Goal: Task Accomplishment & Management: Complete application form

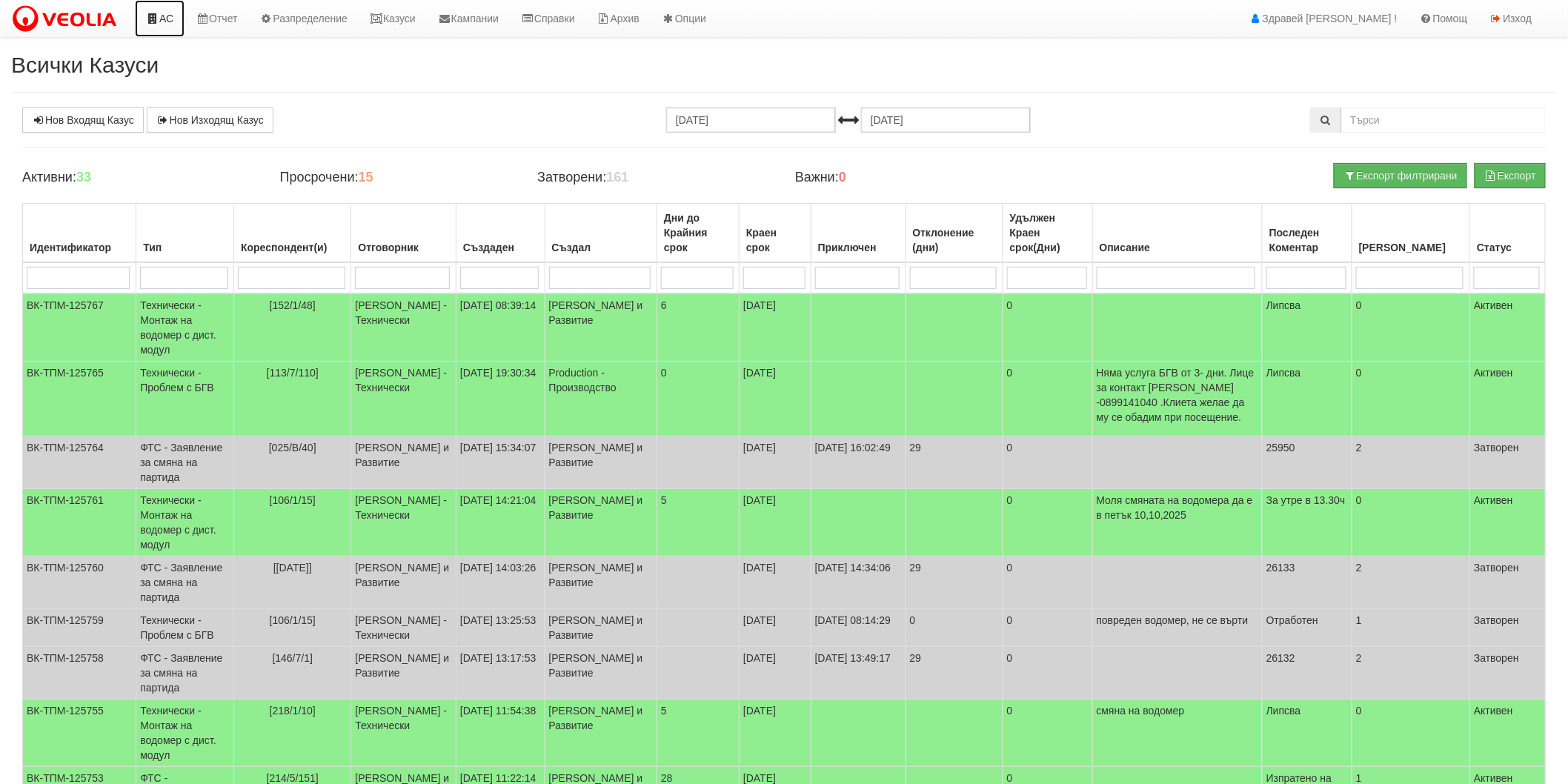
click at [166, 22] on link "АС" at bounding box center [160, 18] width 50 height 37
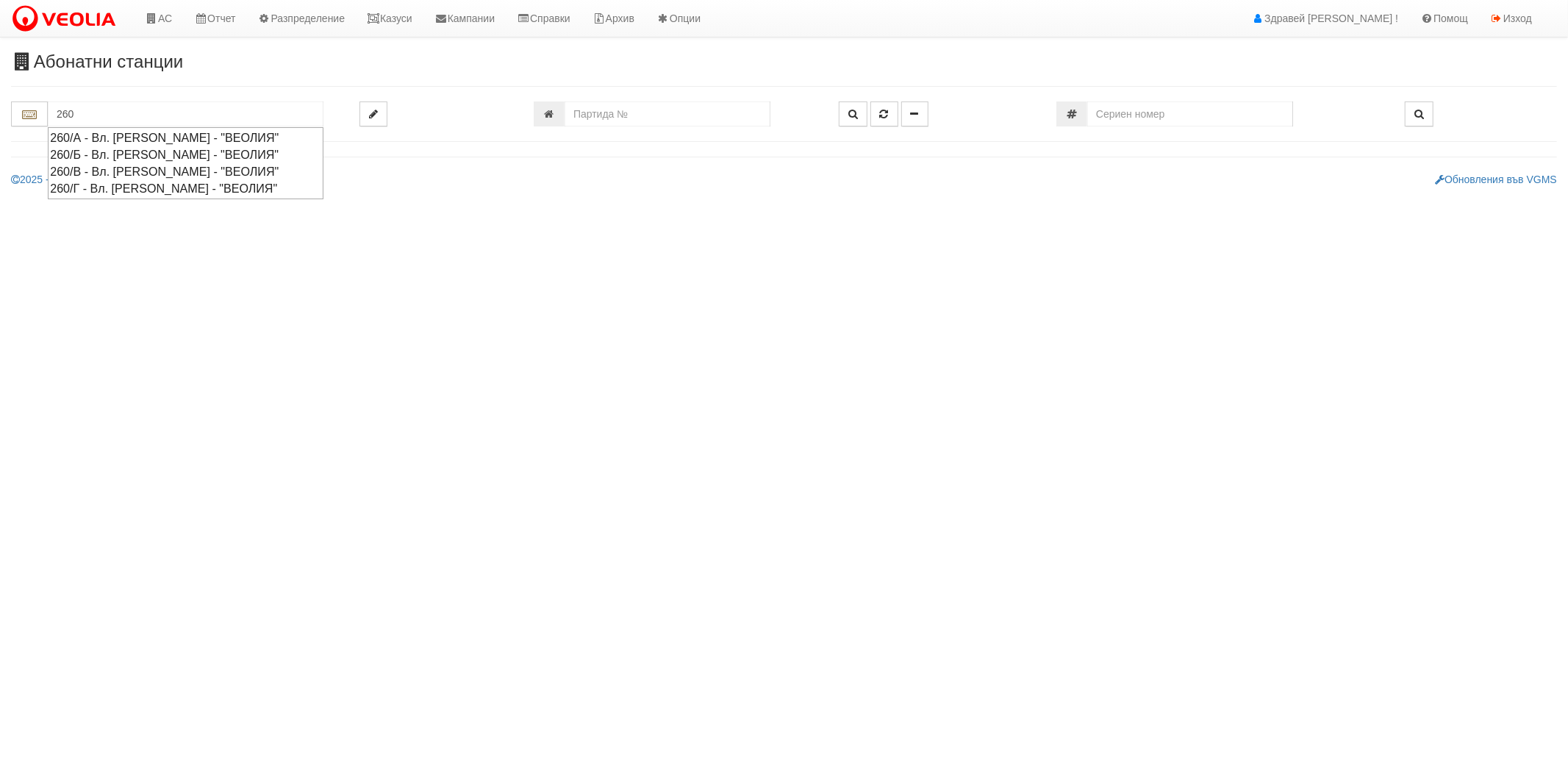
click at [120, 150] on div "260/Б - Вл. Варненчик - "ВЕОЛИЯ"" at bounding box center [185, 155] width 271 height 17
type input "260/Б - Вл. Варненчик - "ВЕОЛИЯ""
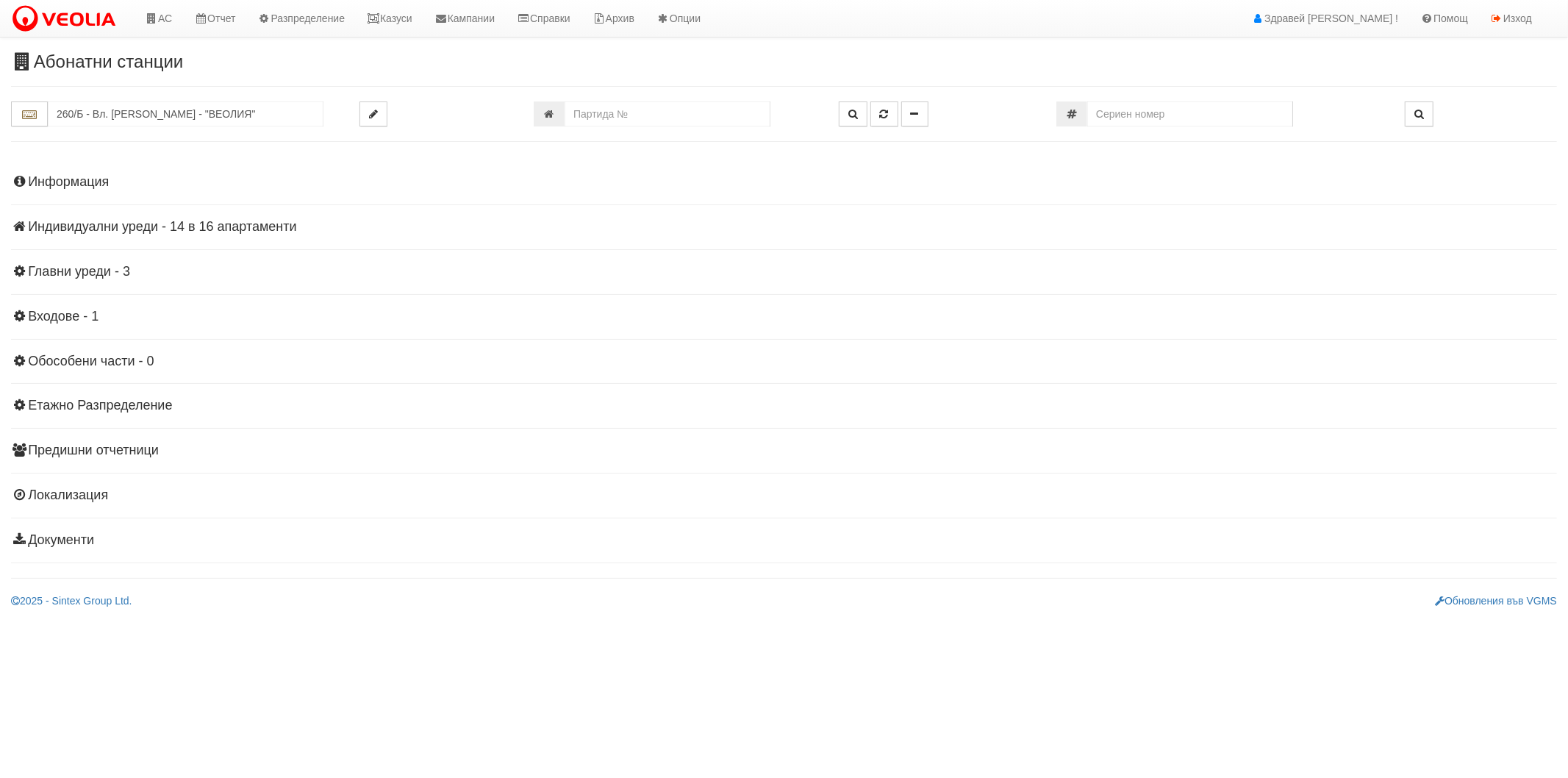
click at [45, 222] on h4 "Индивидуални уреди - 14 в 16 апартаменти" at bounding box center [784, 227] width 1546 height 15
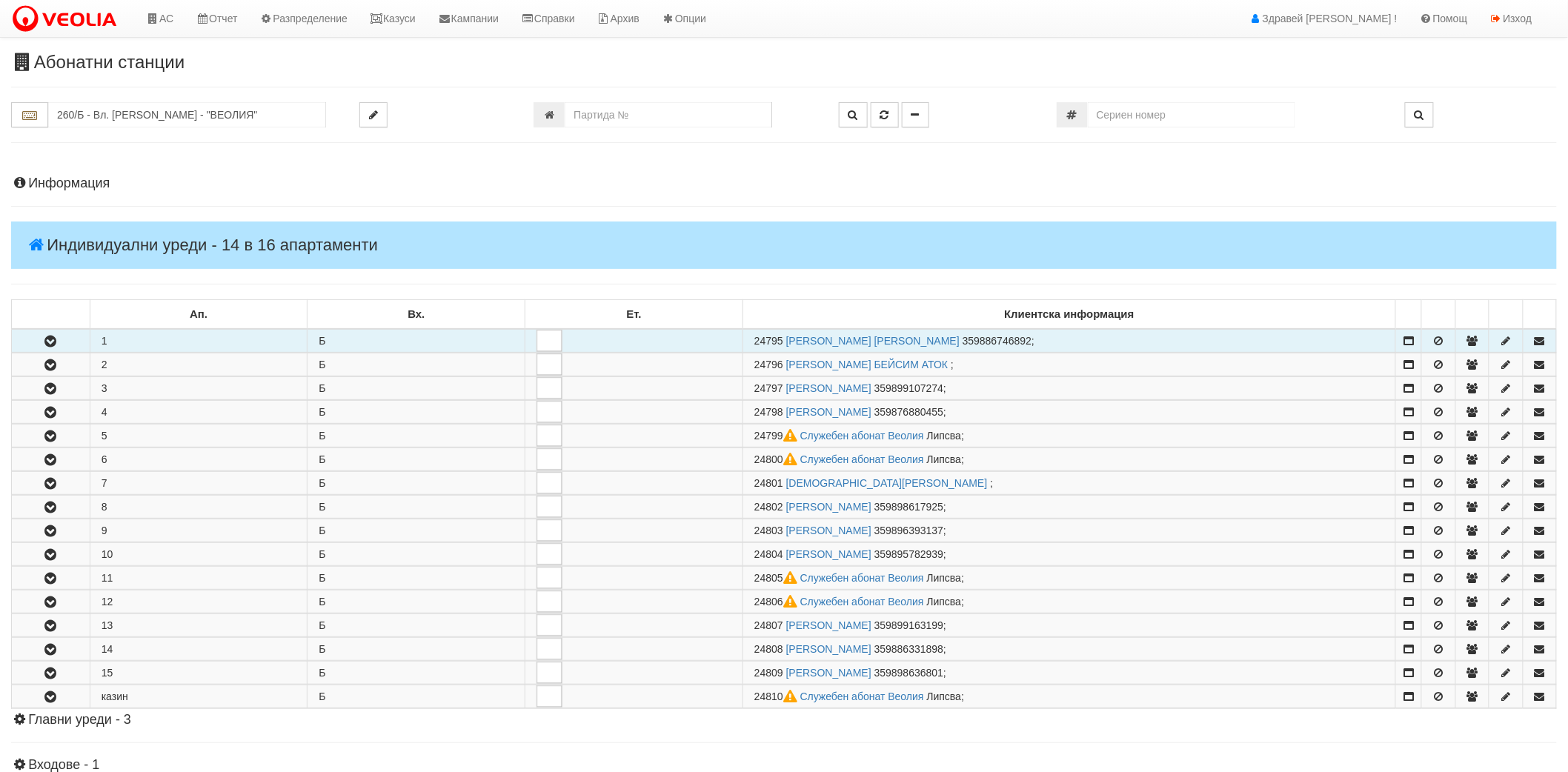
click at [45, 342] on icon "button" at bounding box center [50, 342] width 18 height 10
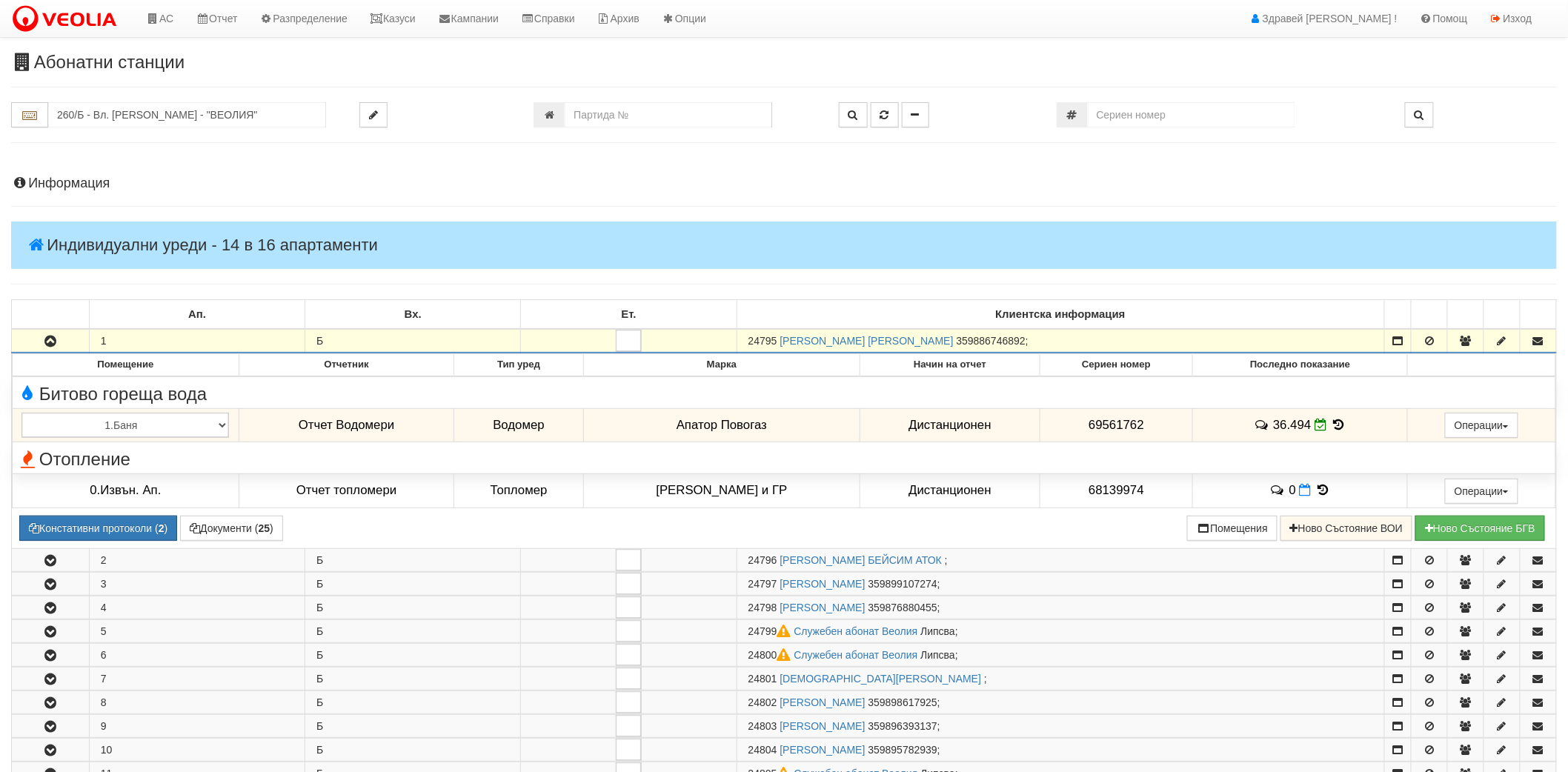
drag, startPoint x: 751, startPoint y: 340, endPoint x: 776, endPoint y: 342, distance: 25.1
click at [776, 342] on span "24795" at bounding box center [763, 341] width 29 height 12
copy span "24795"
click at [396, 18] on link "Казуси" at bounding box center [392, 18] width 68 height 37
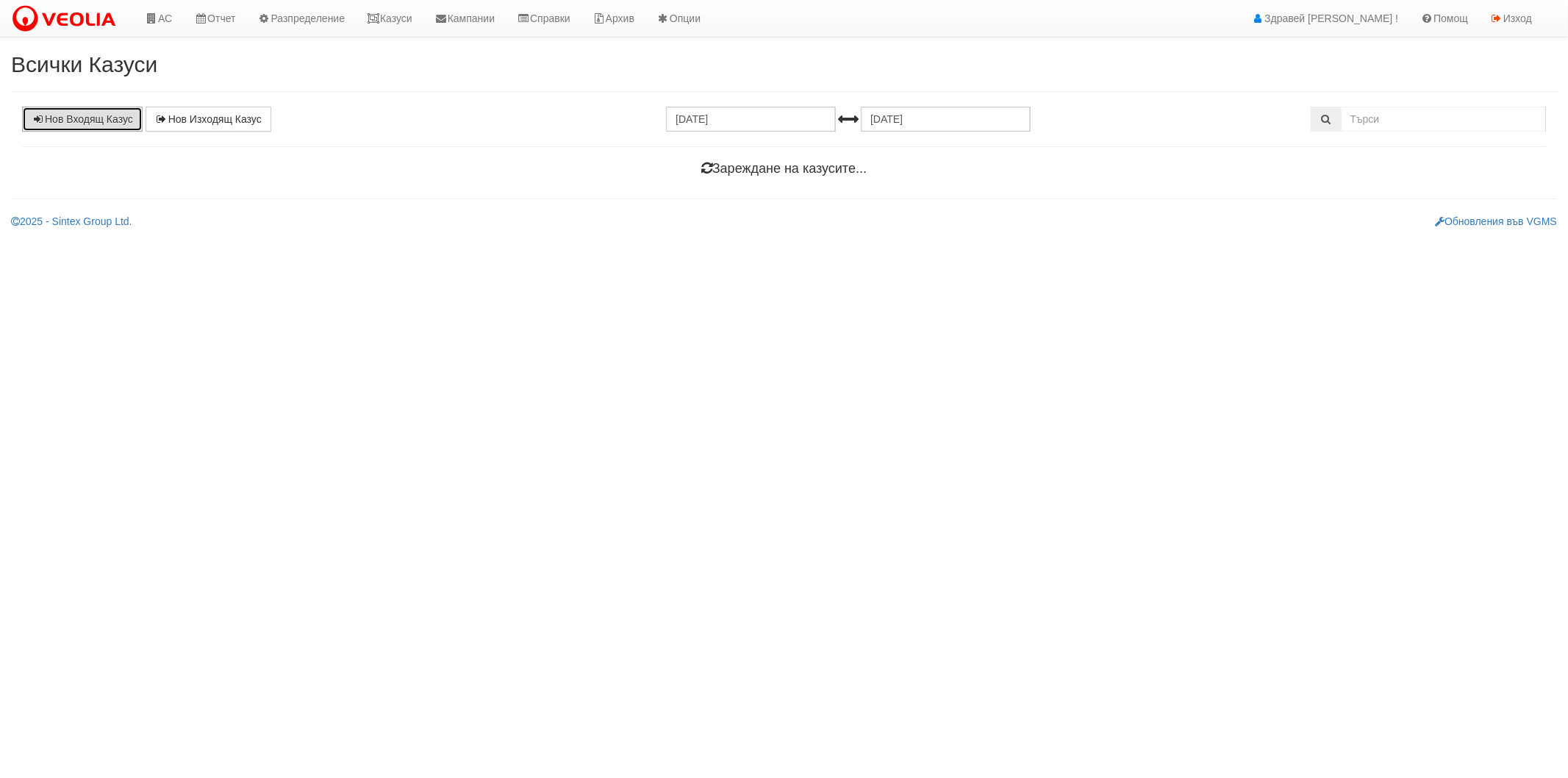
click at [115, 131] on link "Нов Входящ Казус" at bounding box center [82, 119] width 121 height 25
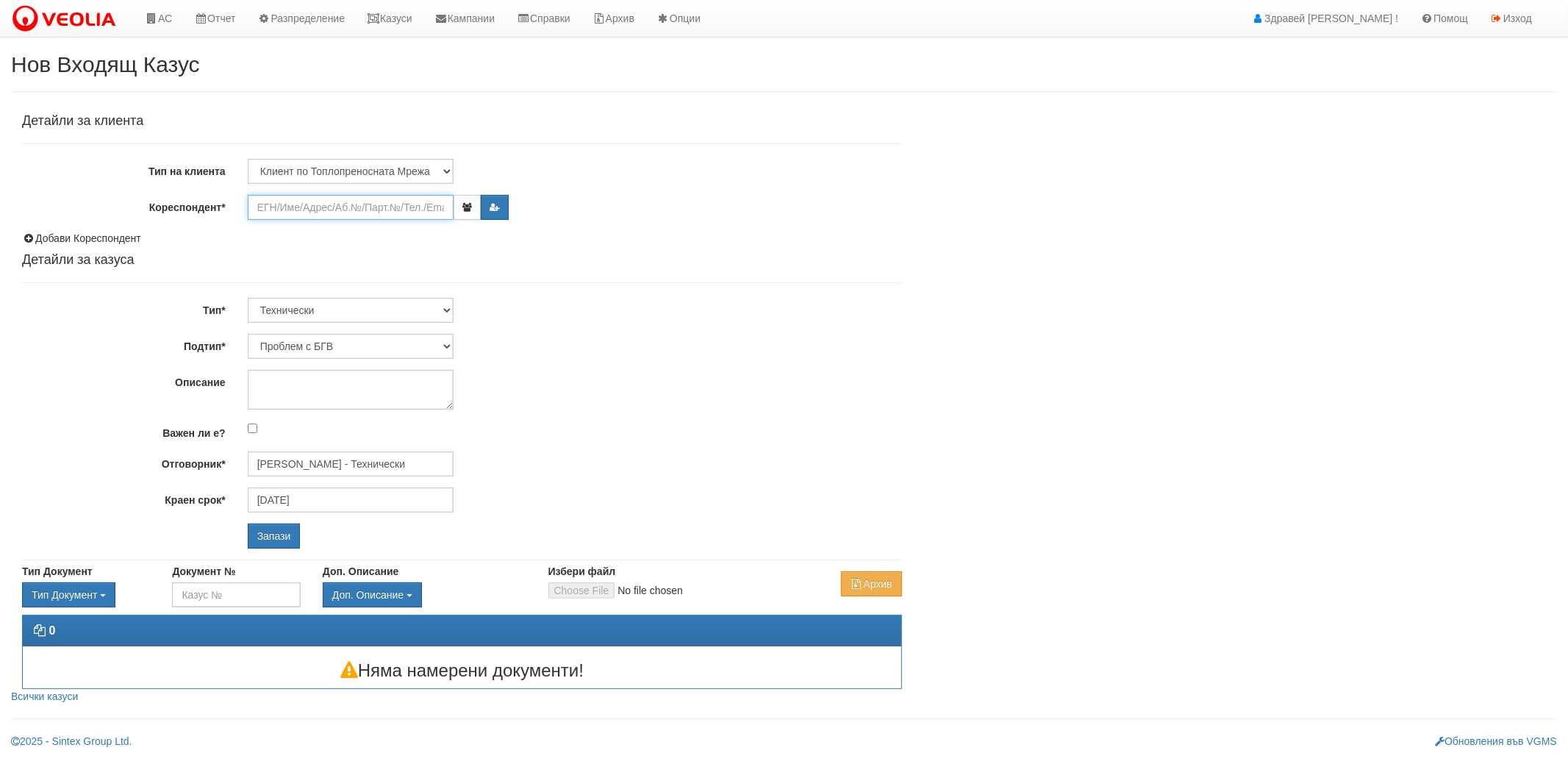
click at [378, 211] on input "Кореспондент*" at bounding box center [351, 207] width 206 height 25
paste input "24795"
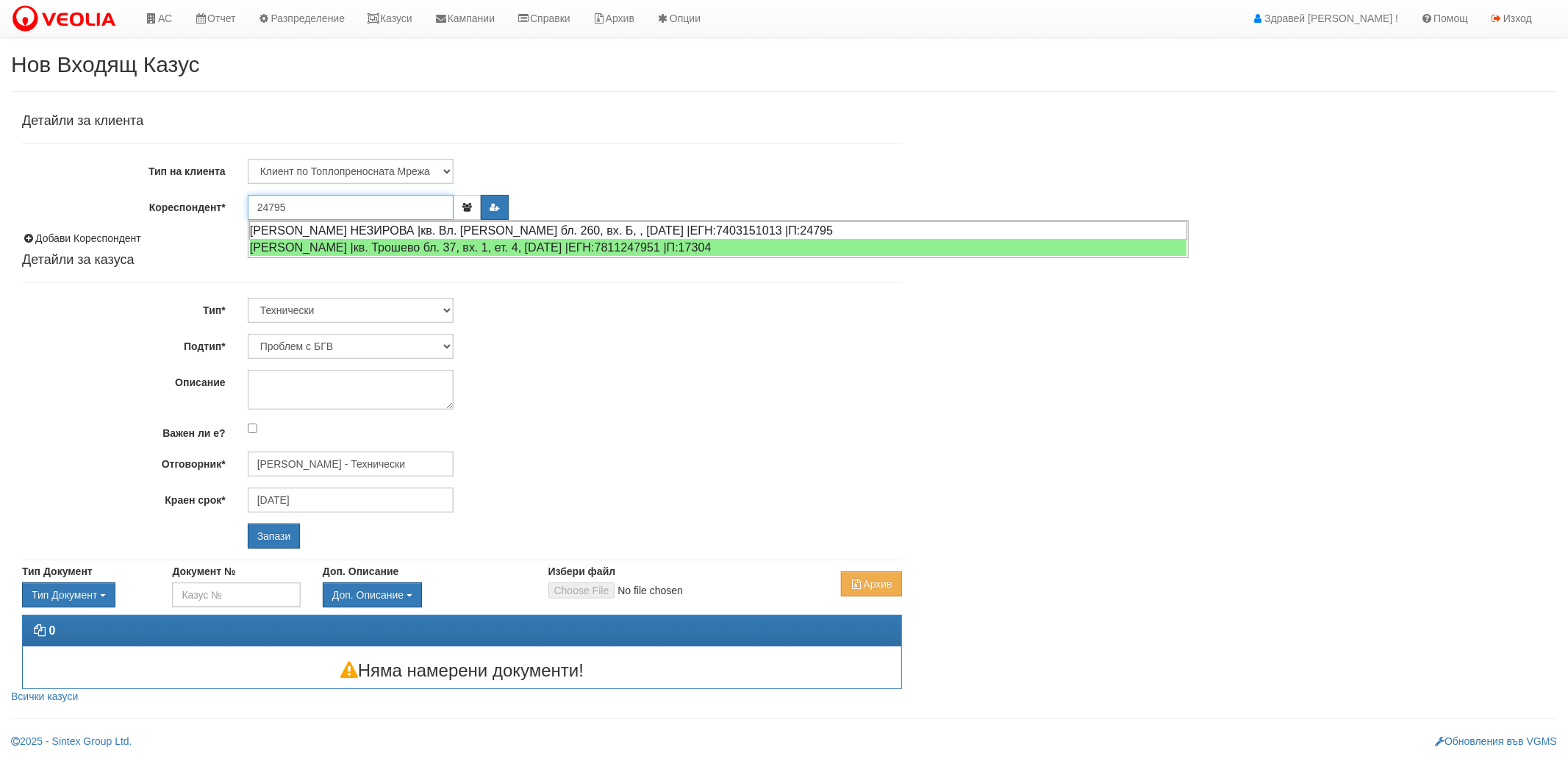
click at [376, 229] on div "АЛИМЕ ХАСАНОВА НЕЗИРОВА |кв. Вл. Варненчик бл. 260, вх. Б, , ап. 1 |ЕГН:7403151…" at bounding box center [718, 230] width 938 height 18
type input "Петранка Георгиева"
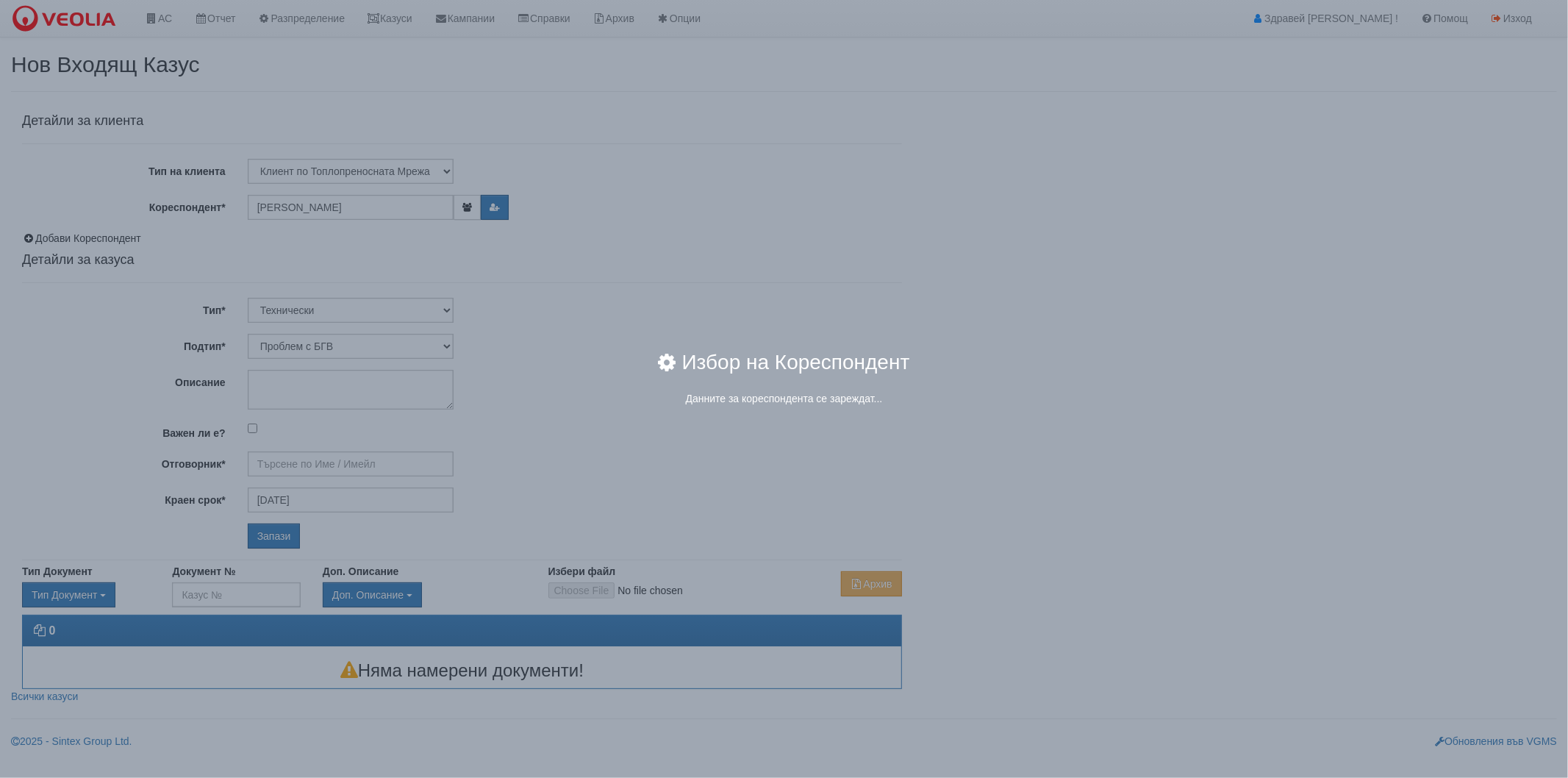
type input "[PERSON_NAME] - Технически"
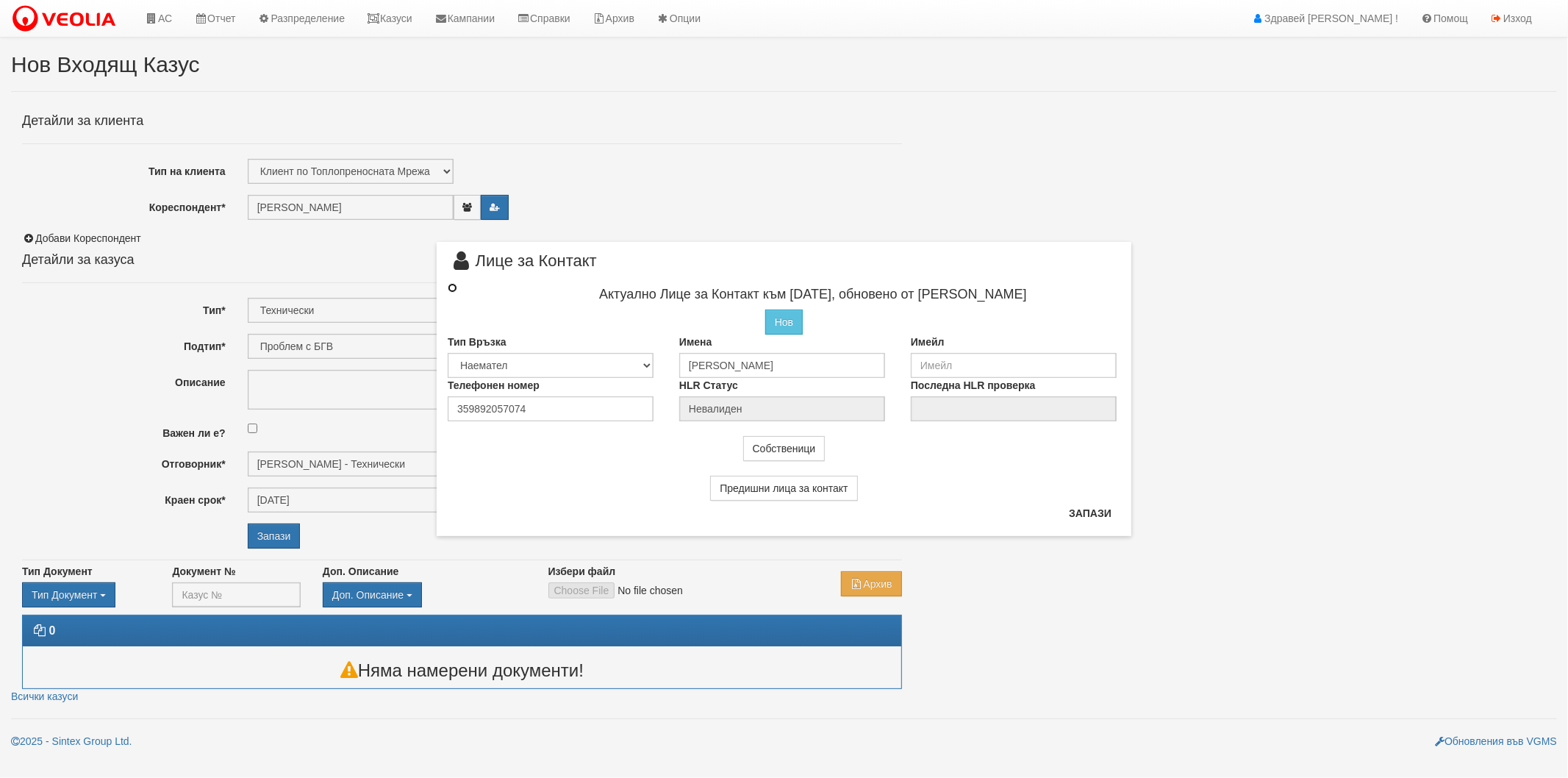
click at [457, 287] on input "radio" at bounding box center [452, 288] width 9 height 9
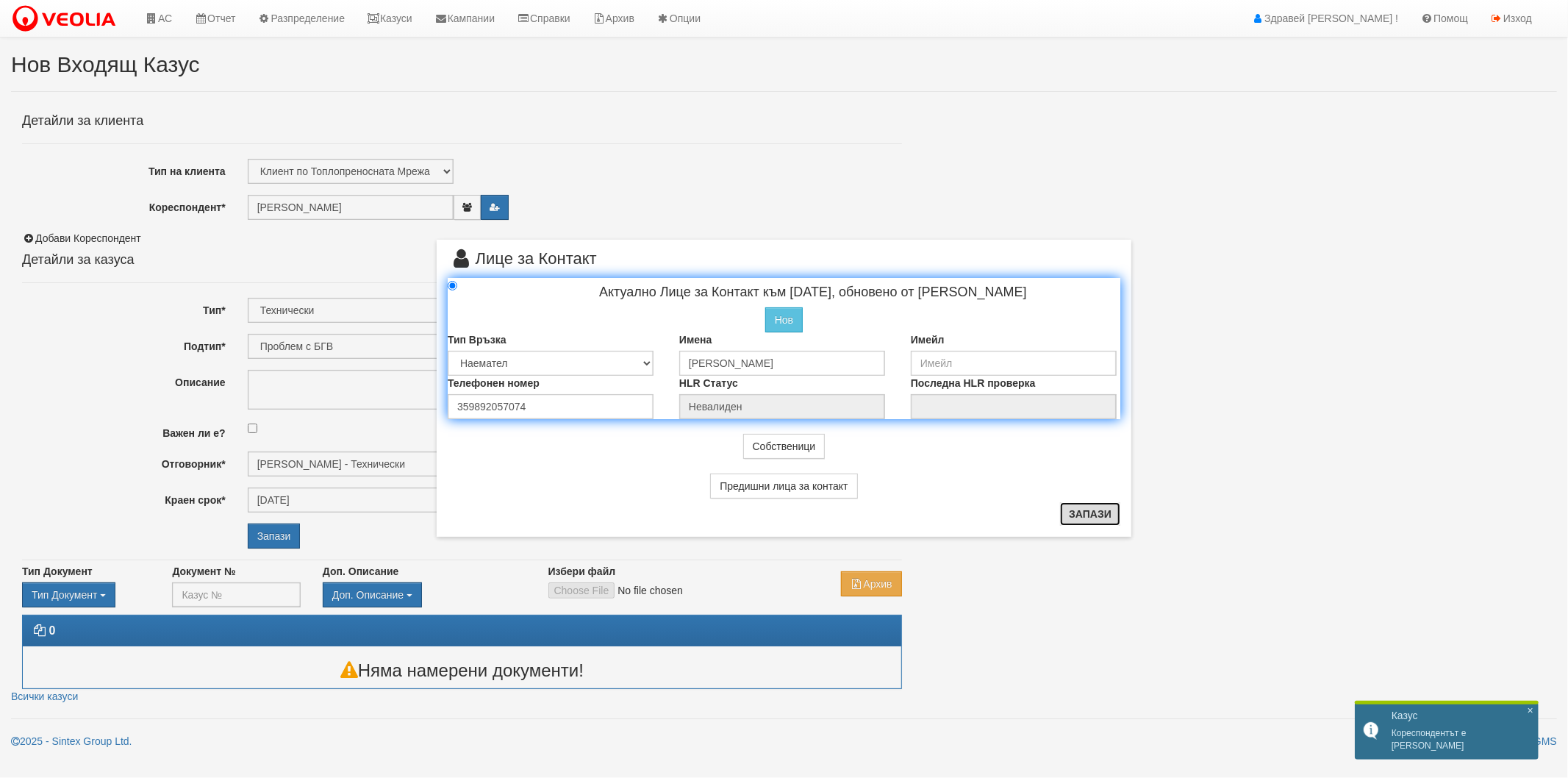
click at [1080, 514] on button "Запази" at bounding box center [1090, 514] width 60 height 23
radio input "true"
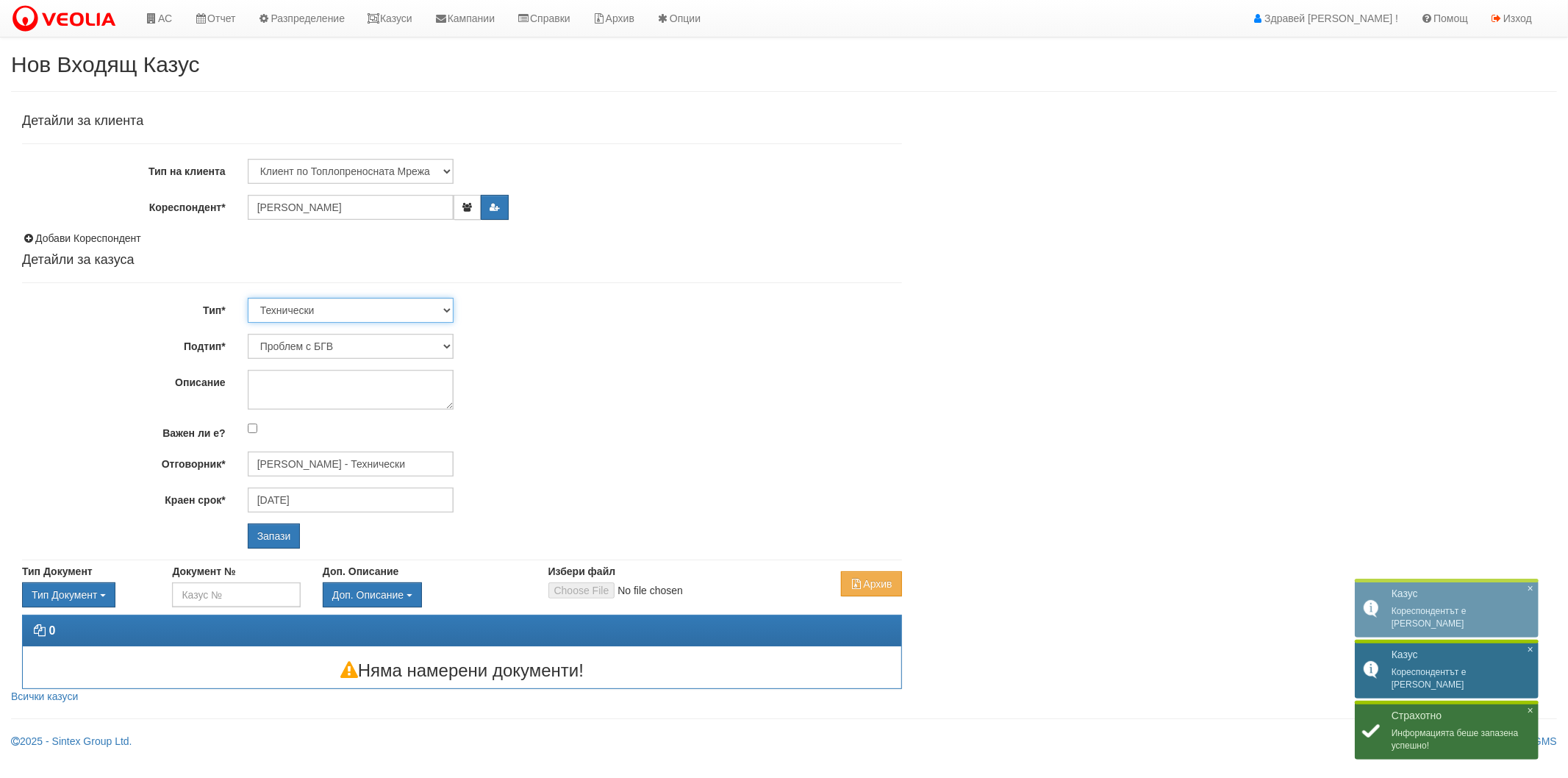
click at [384, 311] on select "Технически ФТС Търговски Административен Производствен Експлоатационен Финансов…" at bounding box center [351, 310] width 206 height 25
click at [375, 348] on select "Проблем с БГВ Теч ВОИ Теч БГВ Теч в АС Теч от водомер Проблем в АС Интервенция …" at bounding box center [351, 346] width 206 height 25
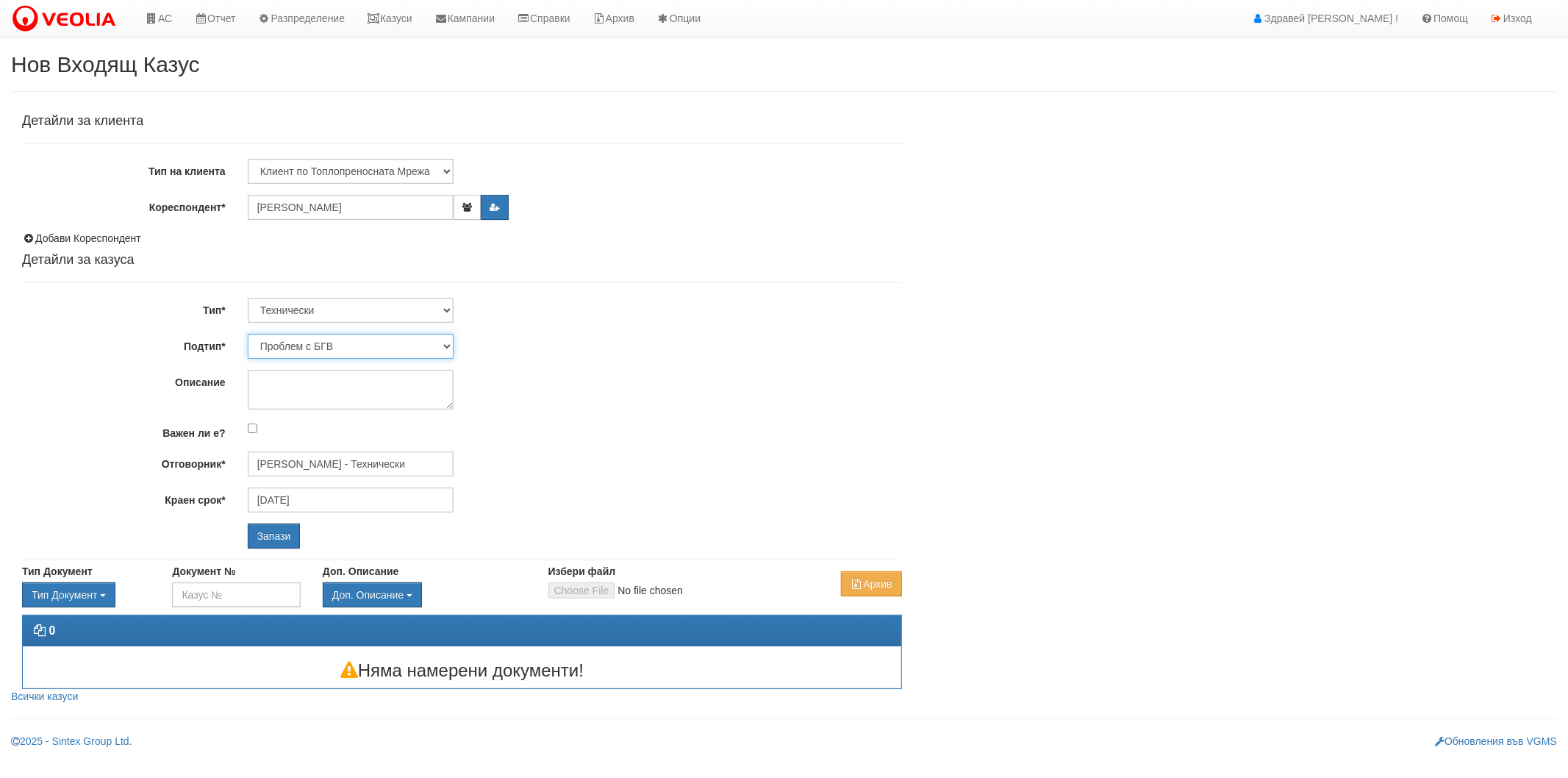
select select "Друго"
click at [248, 334] on select "Проблем с БГВ Теч ВОИ Теч БГВ Теч в АС Теч от водомер Проблем в АС Интервенция …" at bounding box center [351, 346] width 206 height 25
type input "02/11/2025"
type input "Дончо Дончев - Технически"
click at [371, 383] on textarea "Описание" at bounding box center [351, 389] width 206 height 39
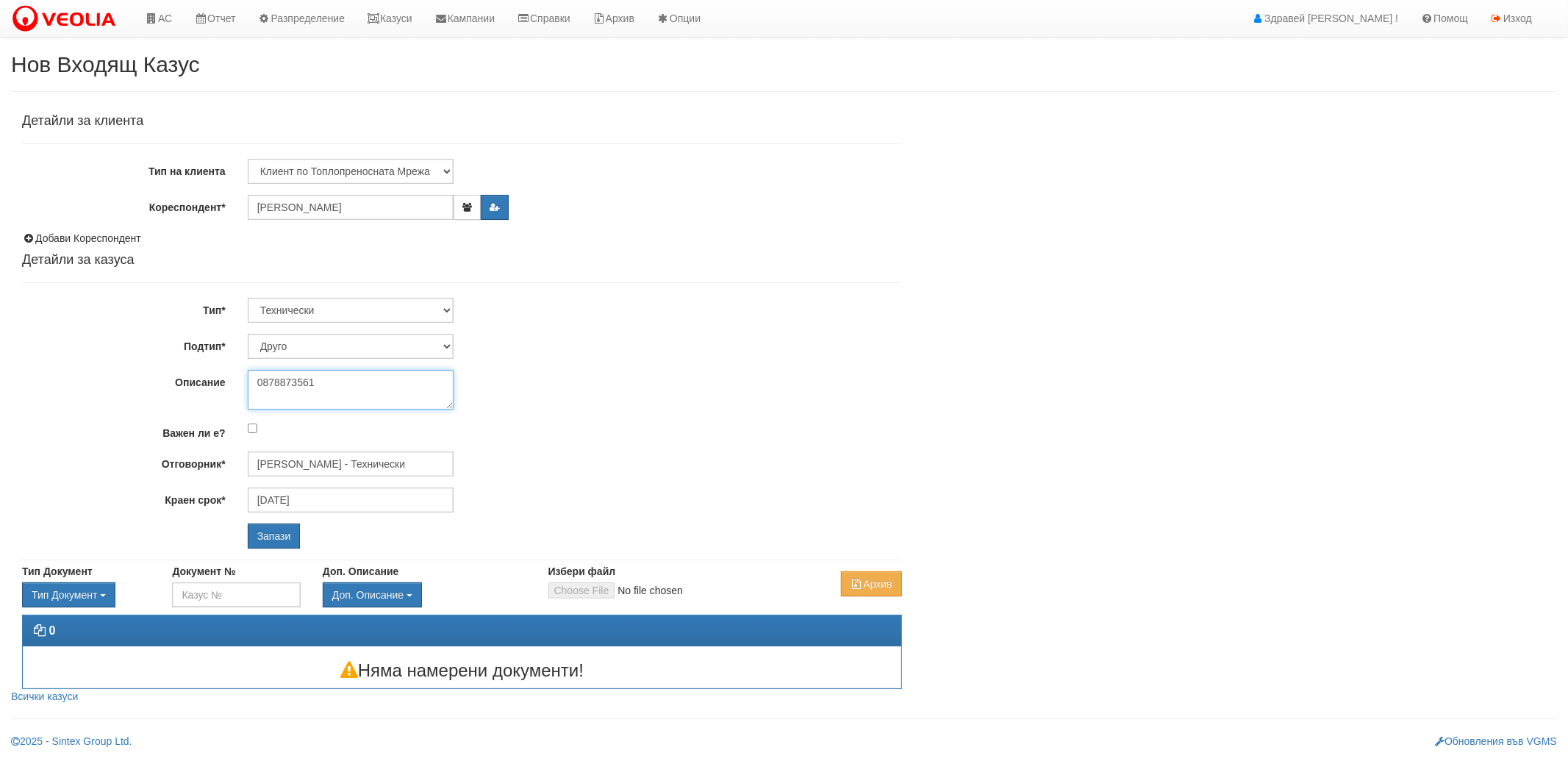
click at [255, 389] on textarea "0878873561" at bounding box center [351, 389] width 206 height 39
click at [358, 380] on textarea "Липсват колекторите. тел. за контакт0878873561" at bounding box center [351, 389] width 206 height 39
type textarea "Липсват колекторите в апартамента. тел. за контакт 0878873561"
click at [275, 526] on input "Запази" at bounding box center [275, 536] width 53 height 25
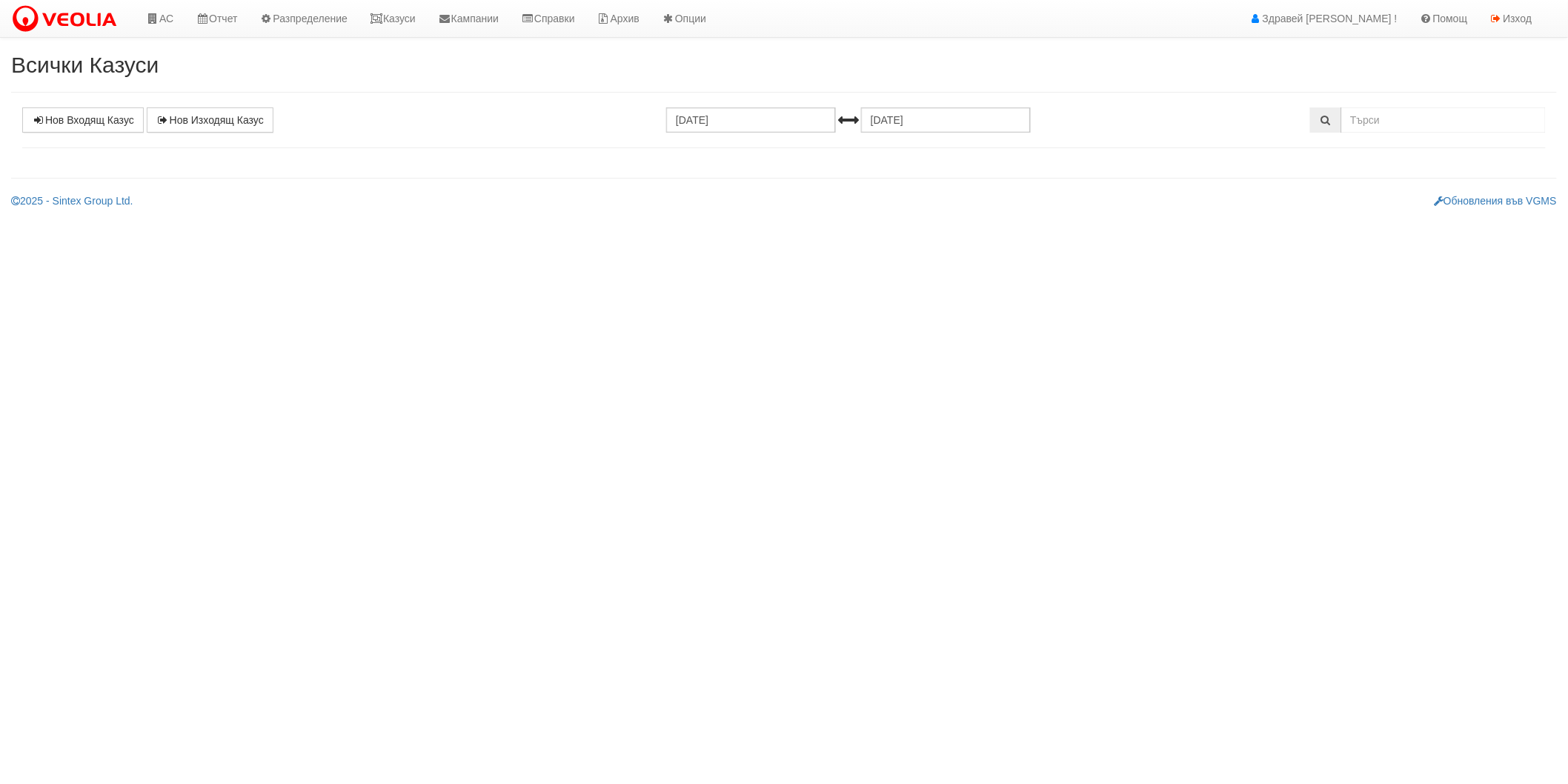
select select "1"
